Goal: Use online tool/utility: Utilize a website feature to perform a specific function

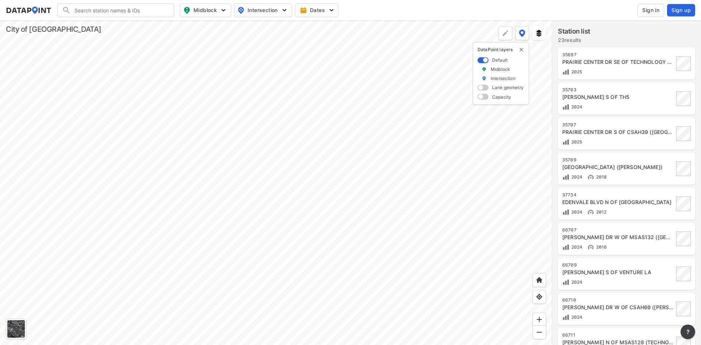
click at [248, 194] on div at bounding box center [276, 182] width 552 height 325
click at [523, 48] on img "delete" at bounding box center [522, 50] width 6 height 6
click at [329, 112] on div at bounding box center [276, 182] width 552 height 325
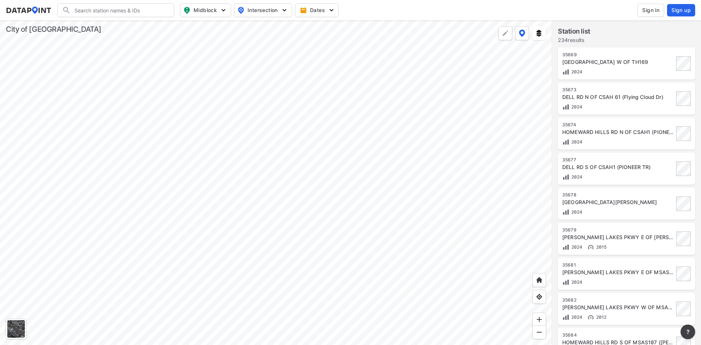
click at [588, 61] on div "[GEOGRAPHIC_DATA] W OF TH169" at bounding box center [619, 61] width 112 height 7
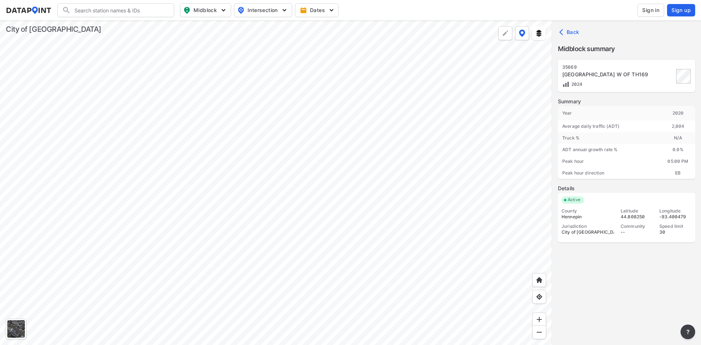
click at [260, 275] on div at bounding box center [276, 182] width 552 height 325
click at [431, 224] on div at bounding box center [276, 182] width 552 height 325
click at [542, 33] on img at bounding box center [538, 33] width 7 height 7
click at [499, 60] on Signals "Traffic Signals" at bounding box center [497, 60] width 5 height 5
checkbox Signals "true"
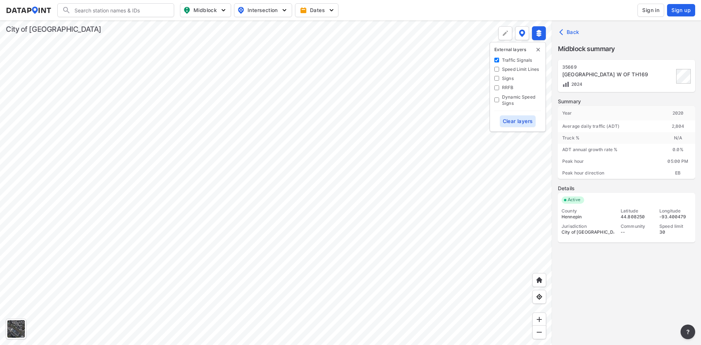
click at [498, 78] on input "Signs" at bounding box center [497, 78] width 5 height 5
checkbox input "true"
click at [539, 50] on img "delete" at bounding box center [538, 50] width 6 height 6
click at [368, 248] on div at bounding box center [276, 182] width 552 height 325
click at [540, 31] on img at bounding box center [538, 33] width 7 height 7
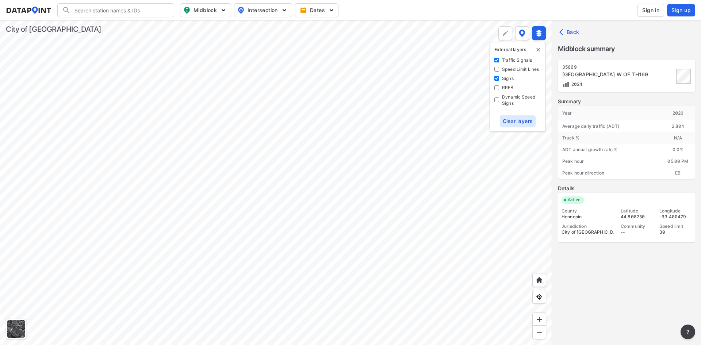
click at [496, 68] on Lines "Speed Limit Lines" at bounding box center [497, 69] width 5 height 5
checkbox Lines "true"
click at [496, 58] on Signals "Traffic Signals" at bounding box center [497, 60] width 5 height 5
checkbox Signals "false"
click at [498, 79] on input "Signs" at bounding box center [497, 78] width 5 height 5
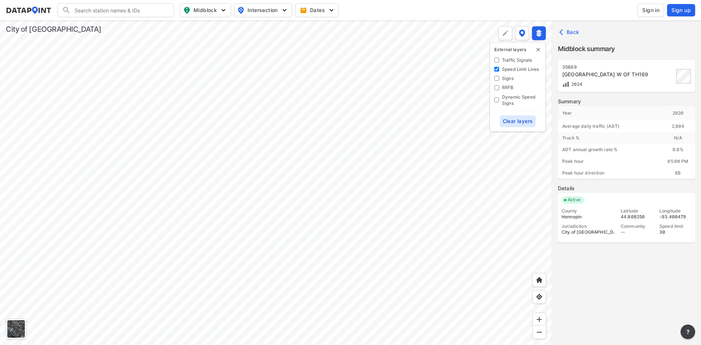
checkbox input "false"
click at [186, 119] on div at bounding box center [276, 182] width 552 height 325
click at [539, 49] on img "delete" at bounding box center [538, 50] width 6 height 6
click at [427, 164] on div at bounding box center [276, 182] width 552 height 325
click at [80, 51] on div at bounding box center [276, 182] width 552 height 325
